Goal: Task Accomplishment & Management: Manage account settings

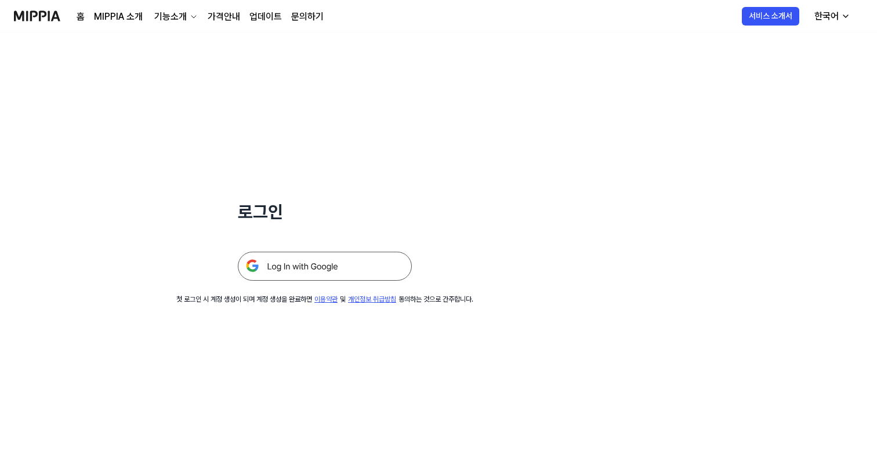
click at [322, 260] on img at bounding box center [325, 266] width 174 height 29
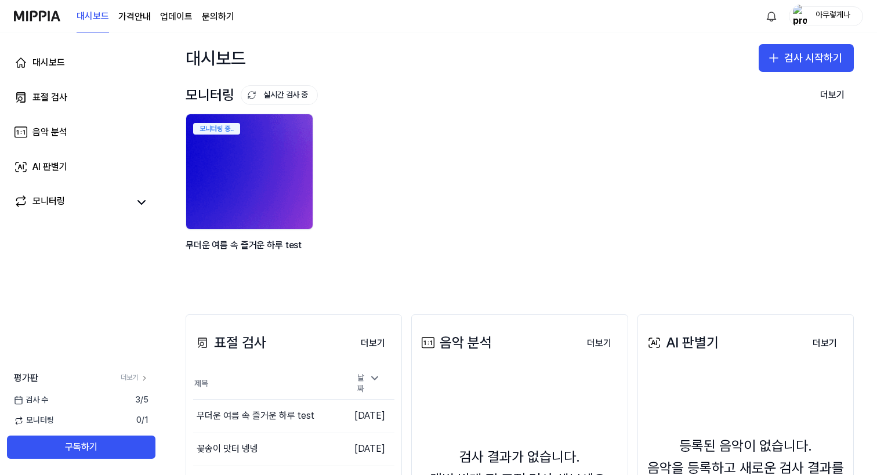
click at [237, 163] on img at bounding box center [249, 171] width 139 height 126
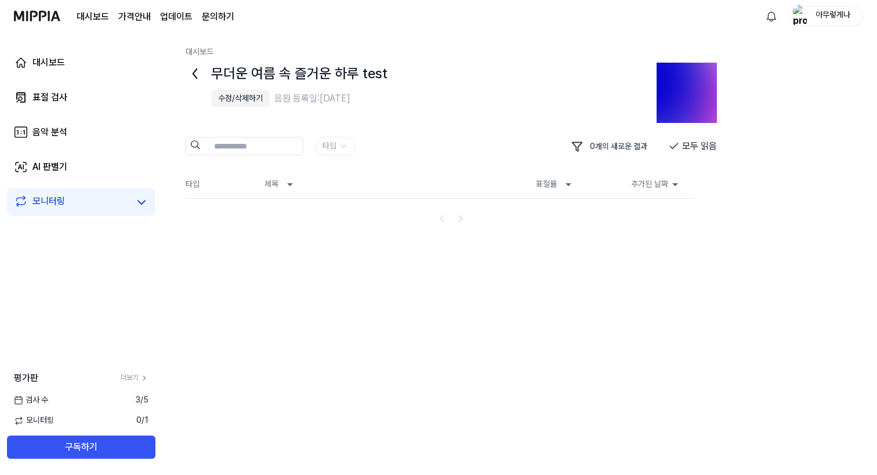
click at [235, 99] on div "수정/삭제하기" at bounding box center [240, 99] width 45 height 12
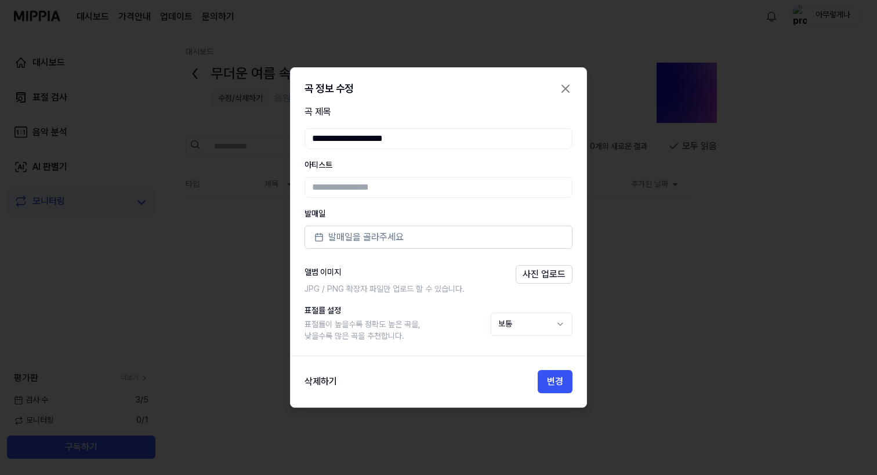
click at [338, 380] on div "삭제하기 변경" at bounding box center [439, 381] width 296 height 23
click at [329, 381] on button "삭제하기" at bounding box center [320, 382] width 32 height 14
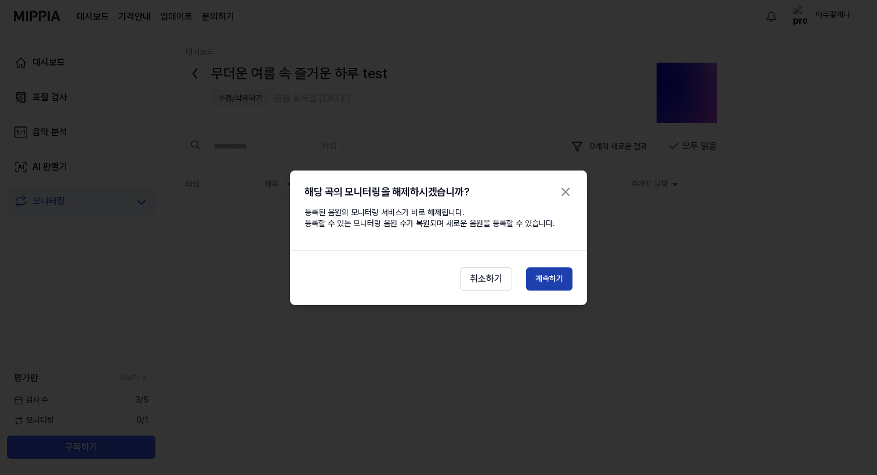
click at [557, 281] on button "계속하기" at bounding box center [549, 278] width 46 height 23
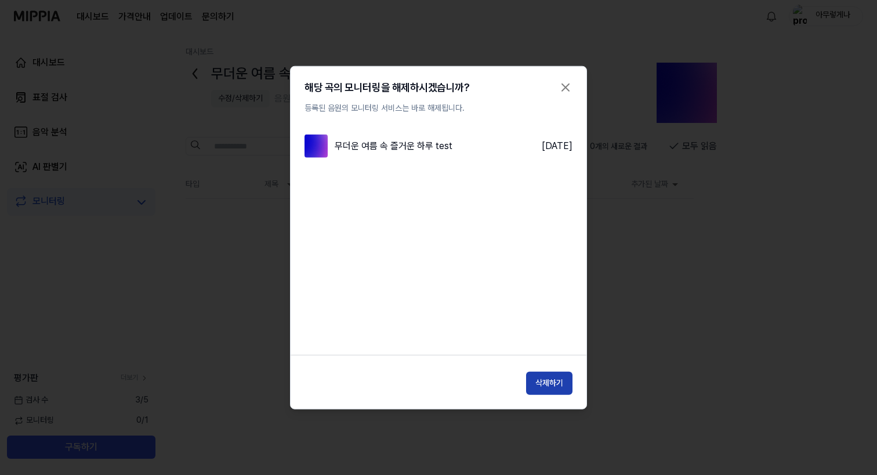
click at [551, 386] on button "삭제하기" at bounding box center [549, 383] width 46 height 23
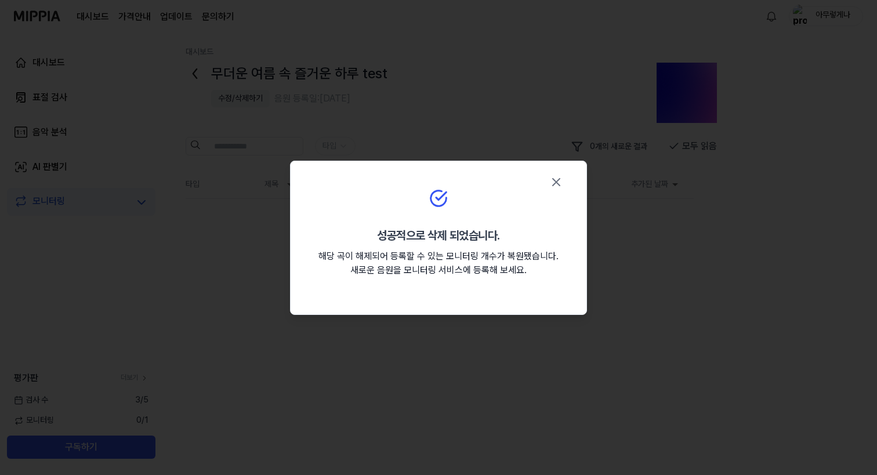
click at [576, 182] on div "성공적으로 삭제 되었습니다. 해당 곡이 해제되어 등록할 수 있는 모니터링 개수가 복원됐습니다. 새로운 음원을 모니터링 서비스에 등록해 보세요." at bounding box center [439, 237] width 296 height 125
click at [554, 182] on icon "button" at bounding box center [556, 182] width 14 height 14
